Goal: Task Accomplishment & Management: Manage account settings

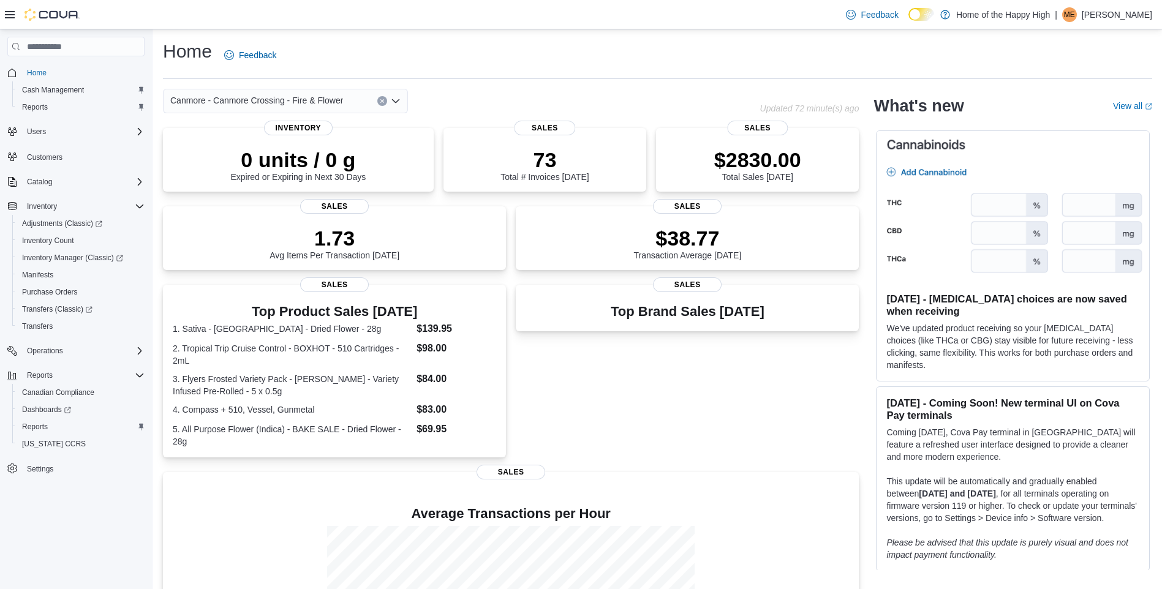
click at [1106, 21] on p "[PERSON_NAME]" at bounding box center [1117, 14] width 70 height 15
click at [1066, 119] on span "Sign Out" at bounding box center [1073, 121] width 33 height 12
